Goal: Obtain resource: Download file/media

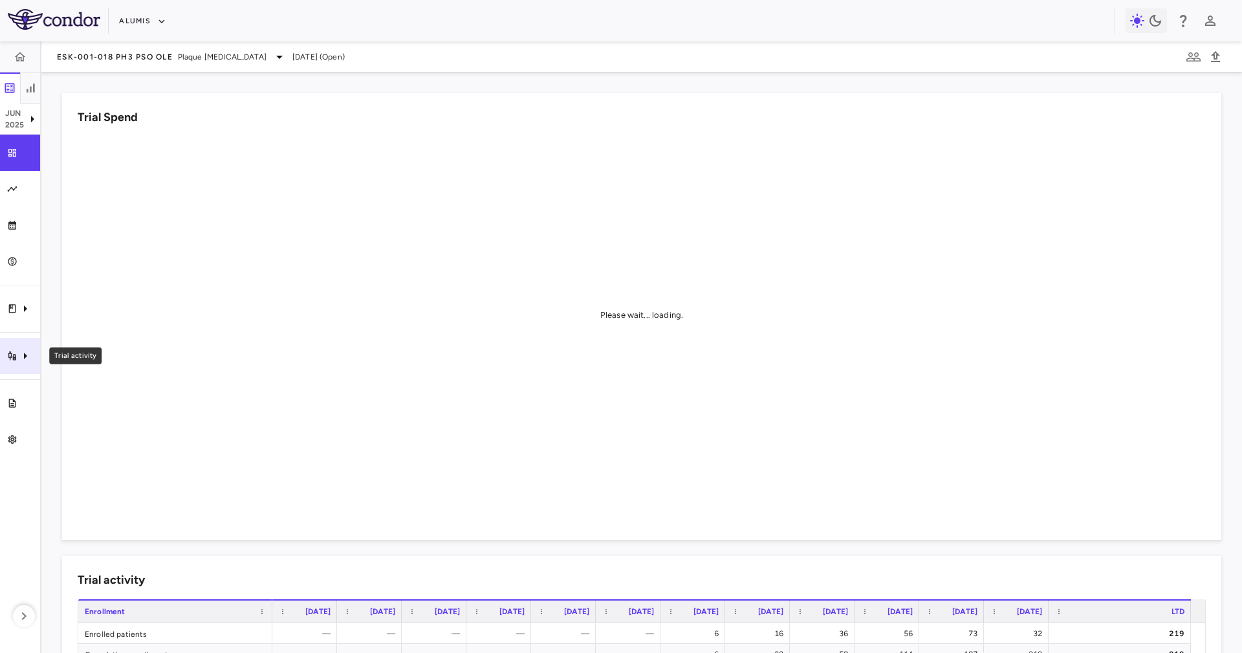
click at [30, 343] on div "Trial activity" at bounding box center [20, 356] width 40 height 36
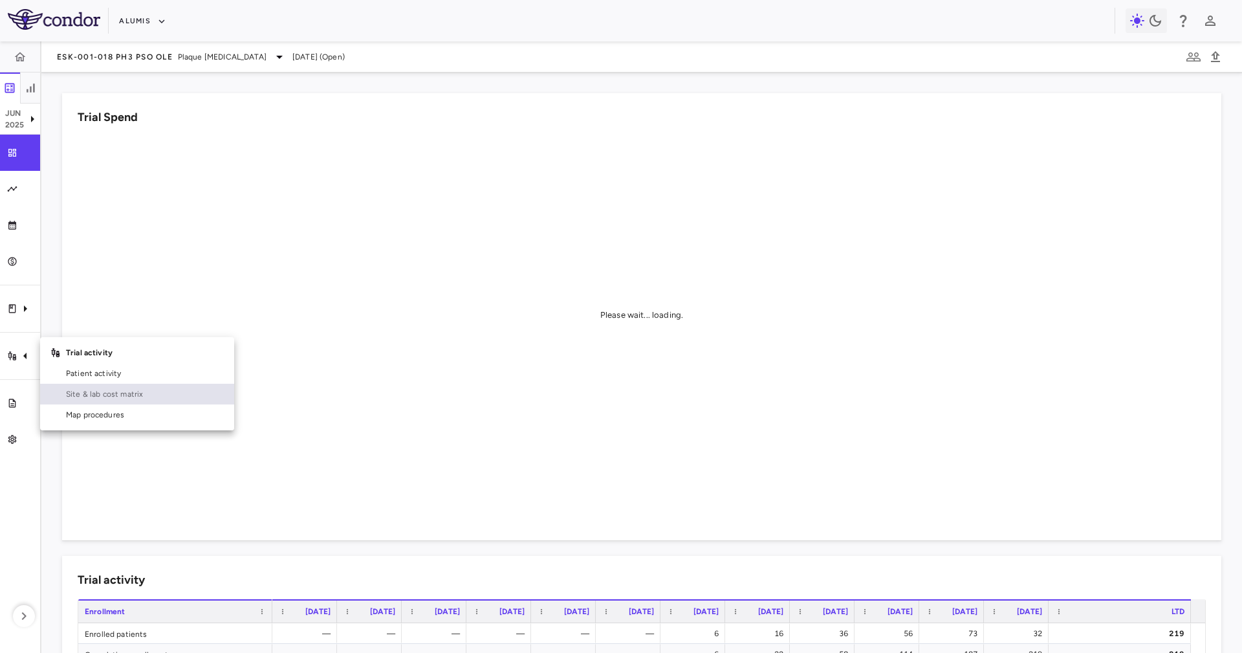
click at [76, 398] on span "Site & lab cost matrix" at bounding box center [145, 394] width 158 height 12
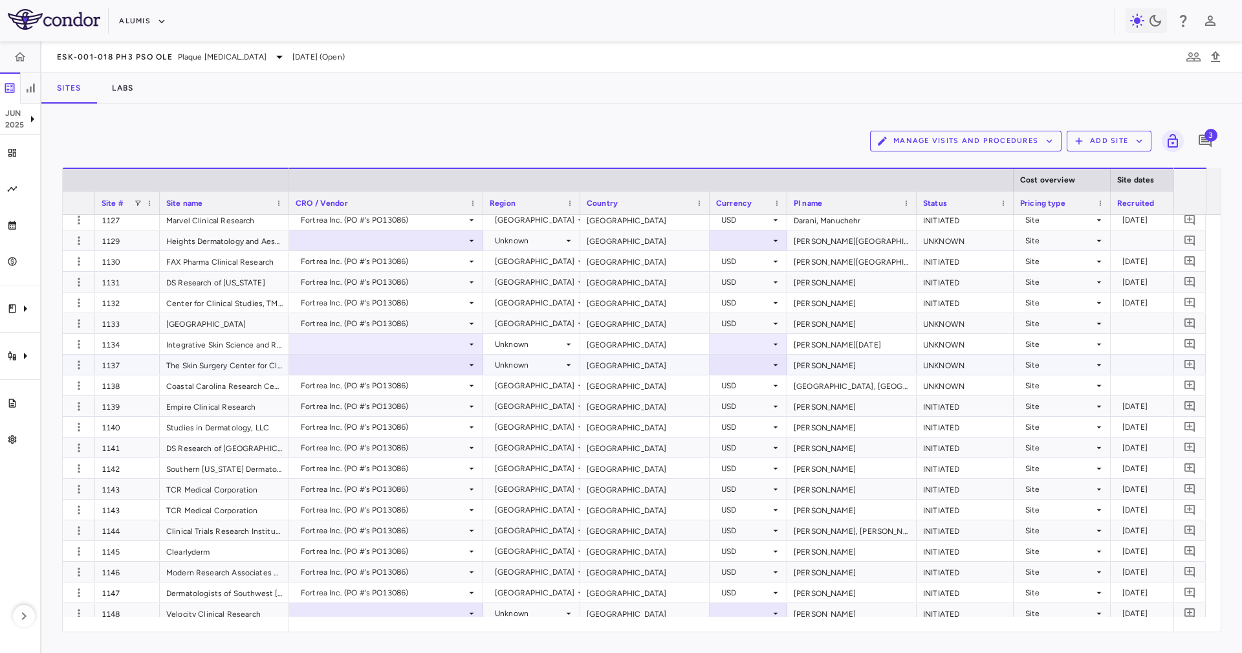
scroll to position [1067, 0]
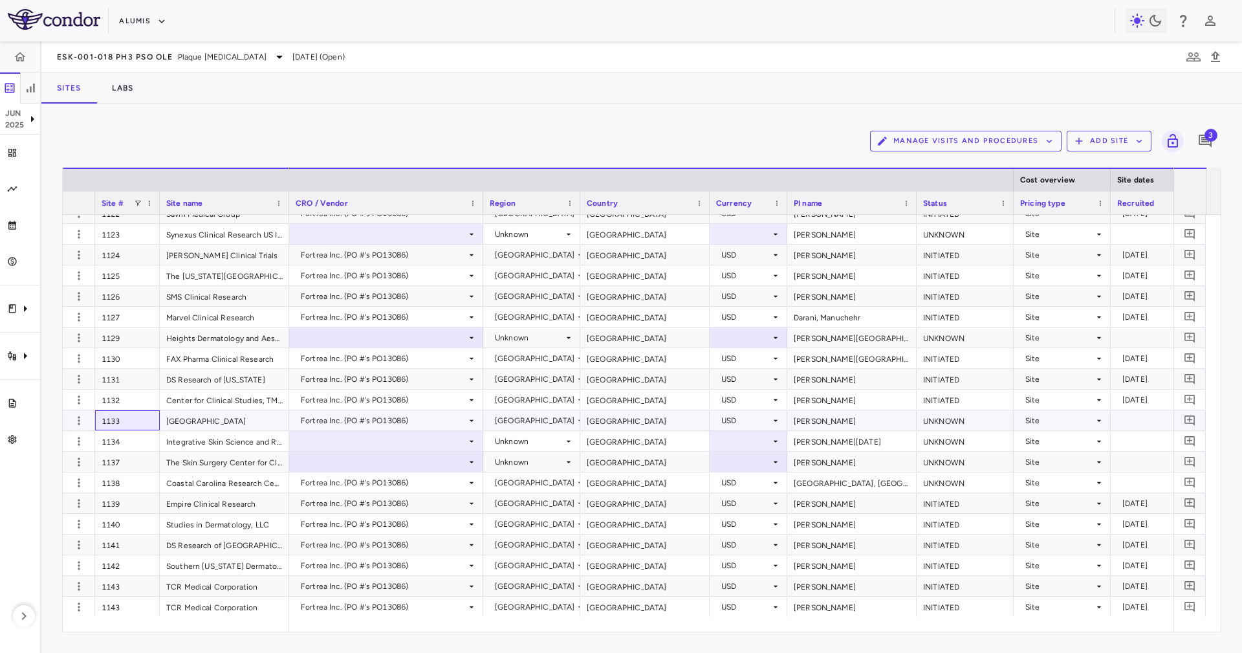
click at [133, 420] on div "1133" at bounding box center [127, 420] width 65 height 20
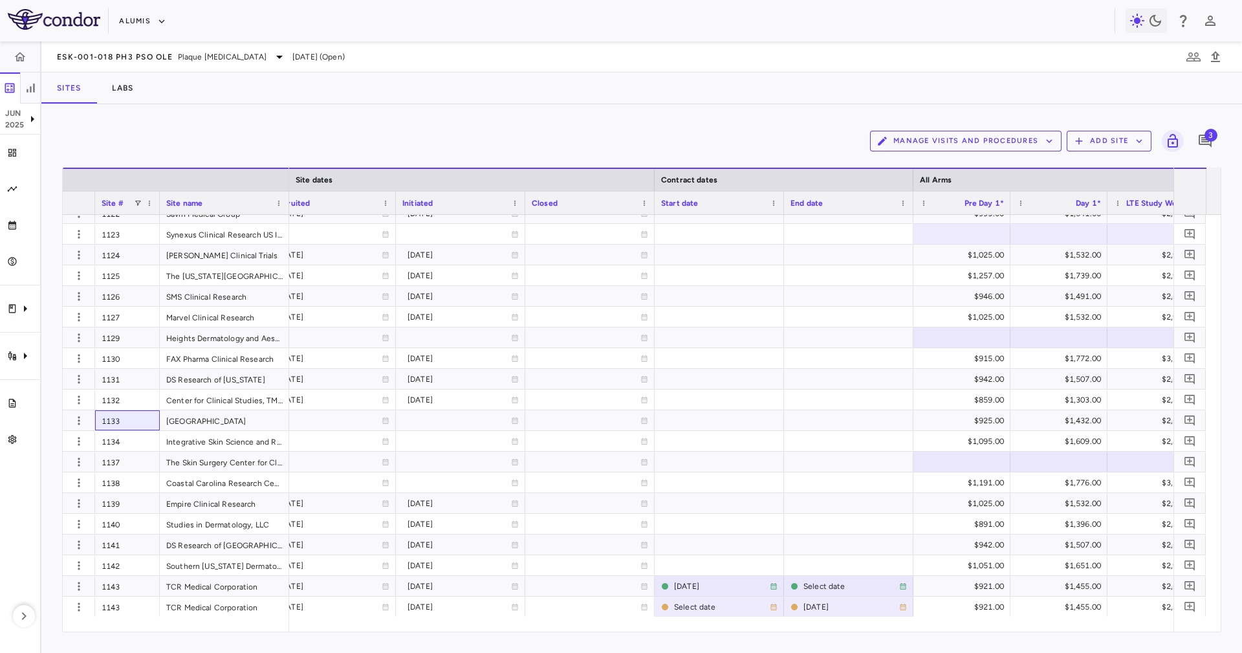
scroll to position [0, 887]
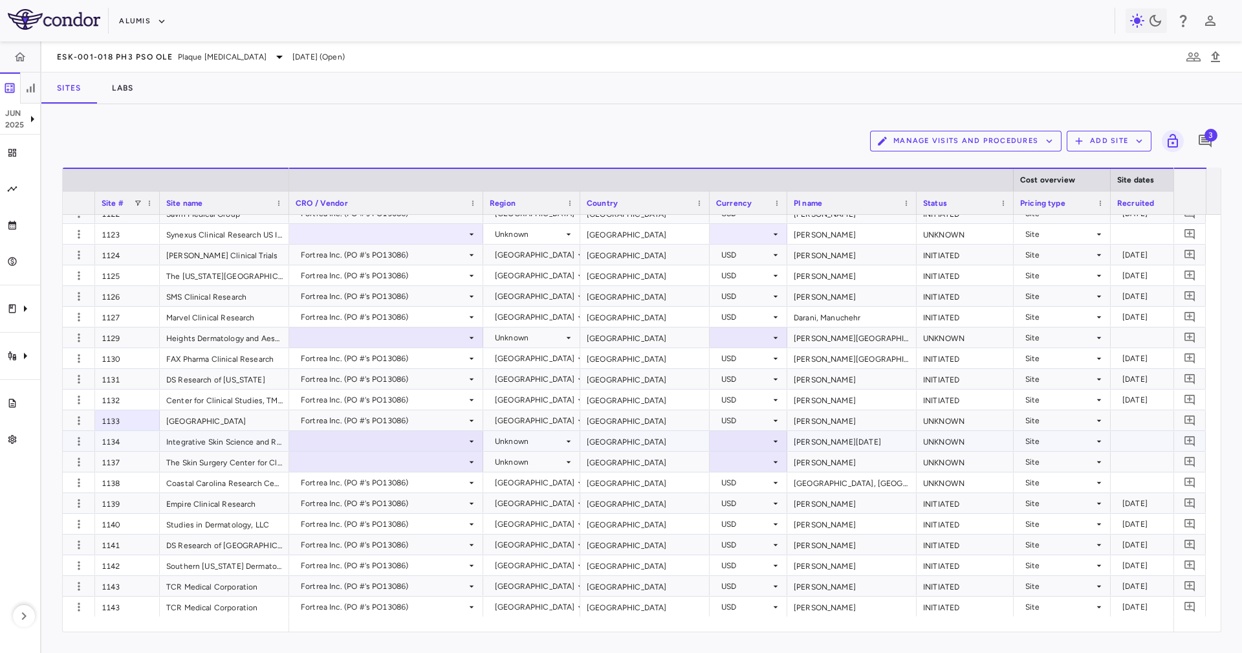
click at [401, 438] on div at bounding box center [386, 440] width 181 height 19
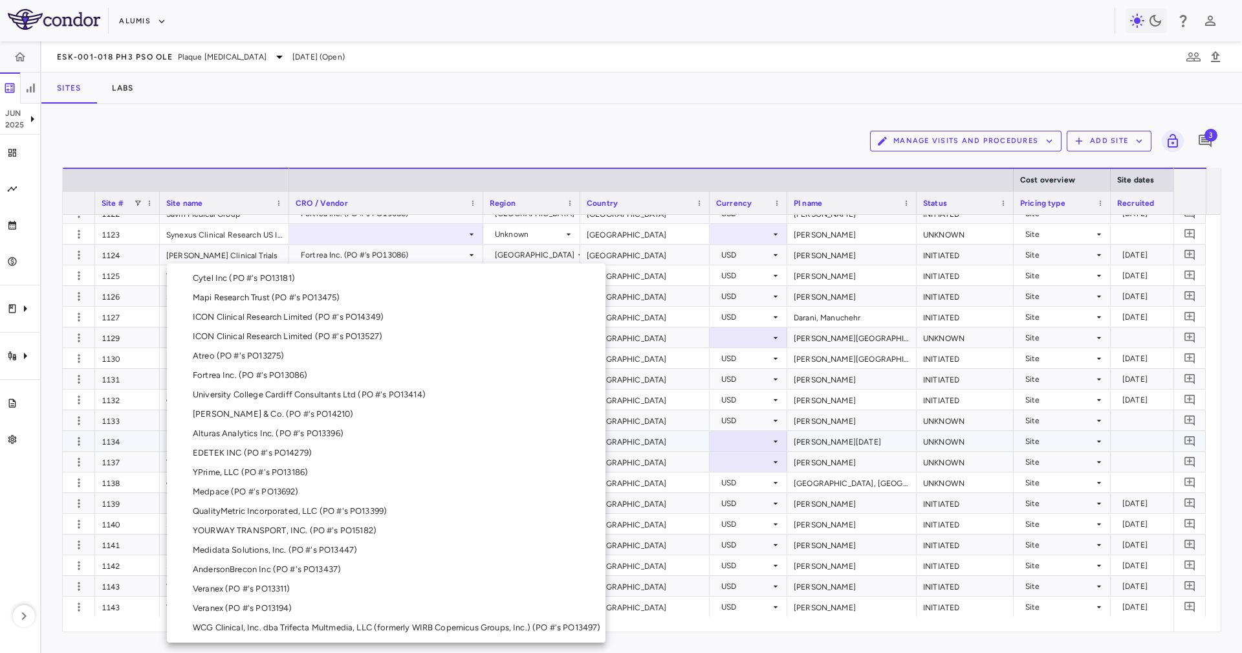
click at [314, 374] on li "Fortrea Inc. (PO #'s PO13086)" at bounding box center [386, 374] width 439 height 19
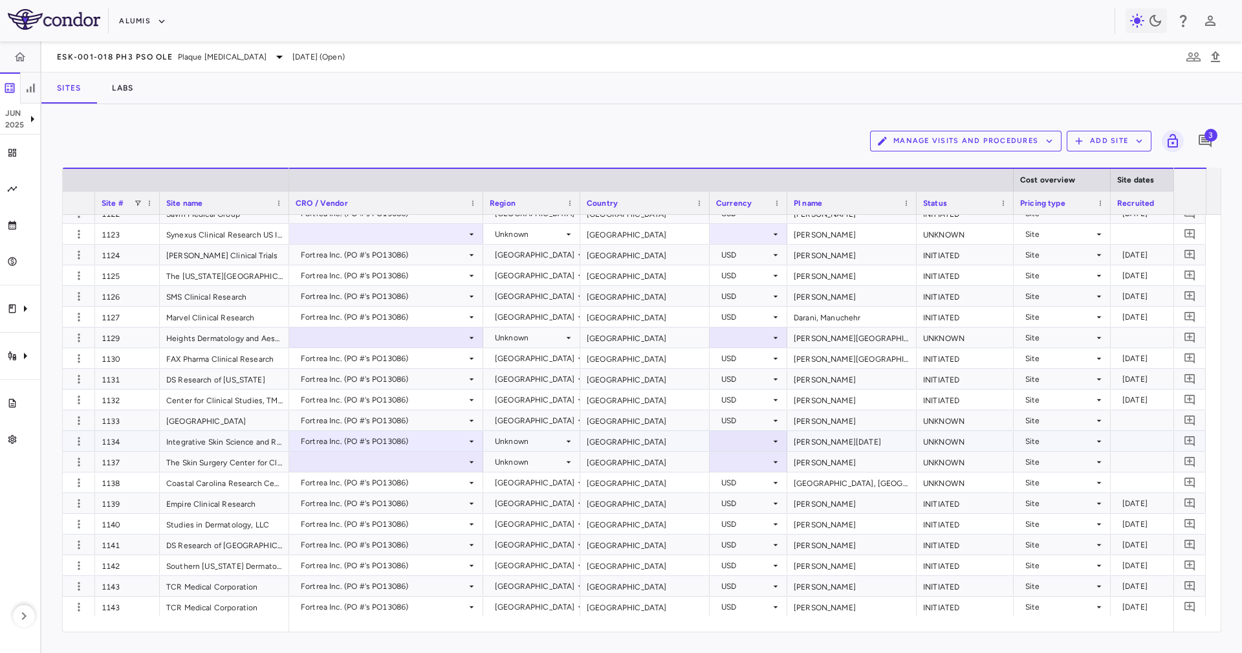
click at [619, 440] on div "[GEOGRAPHIC_DATA]" at bounding box center [644, 441] width 129 height 20
click at [552, 441] on div "Unknown" at bounding box center [529, 441] width 69 height 21
click at [594, 437] on div "[GEOGRAPHIC_DATA]" at bounding box center [644, 441] width 129 height 20
click at [516, 439] on div "Unknown" at bounding box center [529, 441] width 69 height 21
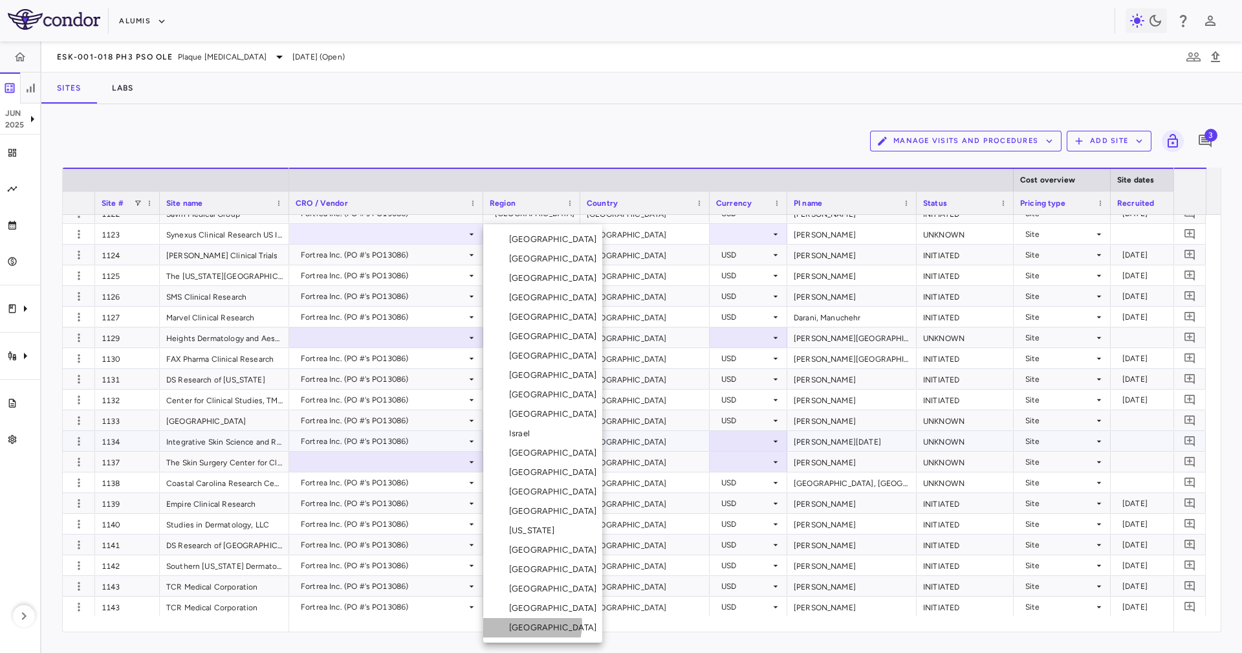
click at [528, 624] on div "[GEOGRAPHIC_DATA]" at bounding box center [555, 628] width 93 height 12
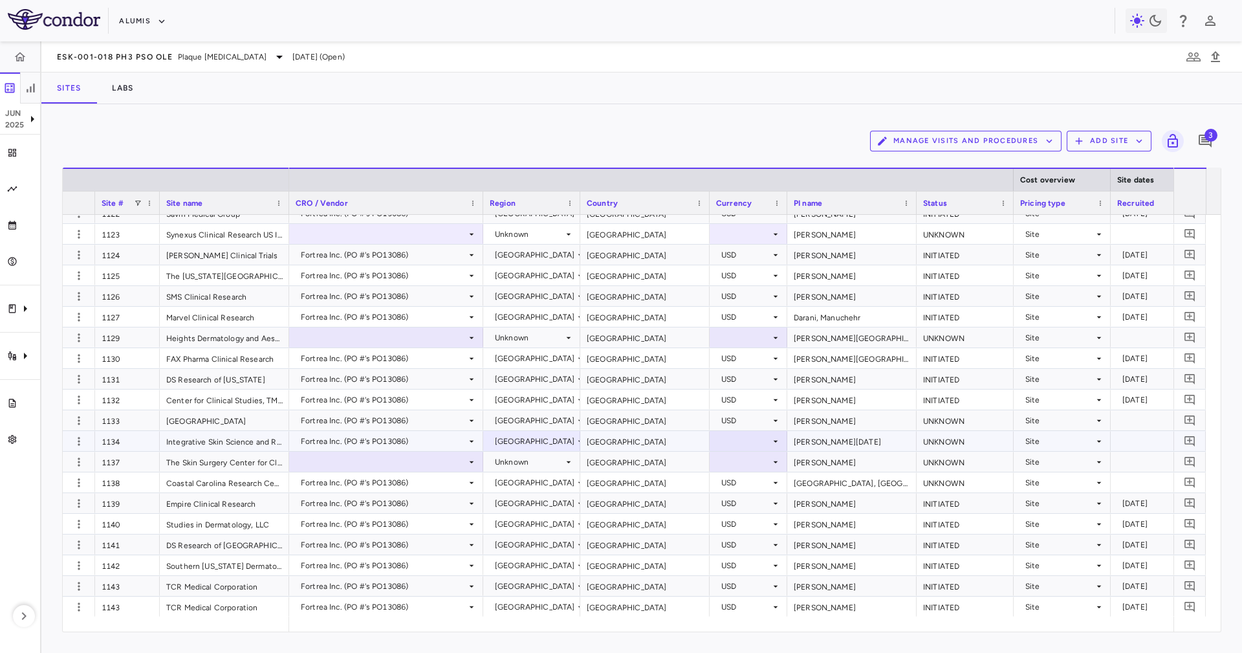
click at [631, 439] on div "[GEOGRAPHIC_DATA]" at bounding box center [644, 441] width 129 height 20
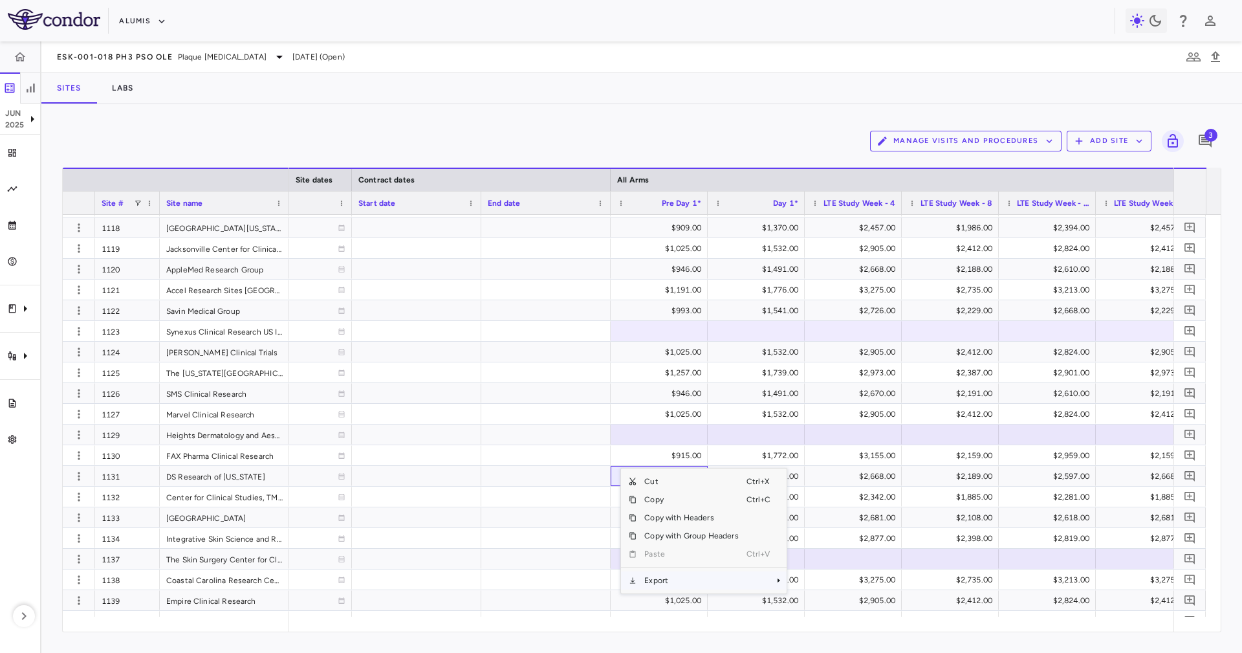
click at [671, 576] on span "Export" at bounding box center [690, 580] width 109 height 18
click at [809, 598] on span "Excel Export" at bounding box center [829, 603] width 61 height 18
